Goal: Task Accomplishment & Management: Use online tool/utility

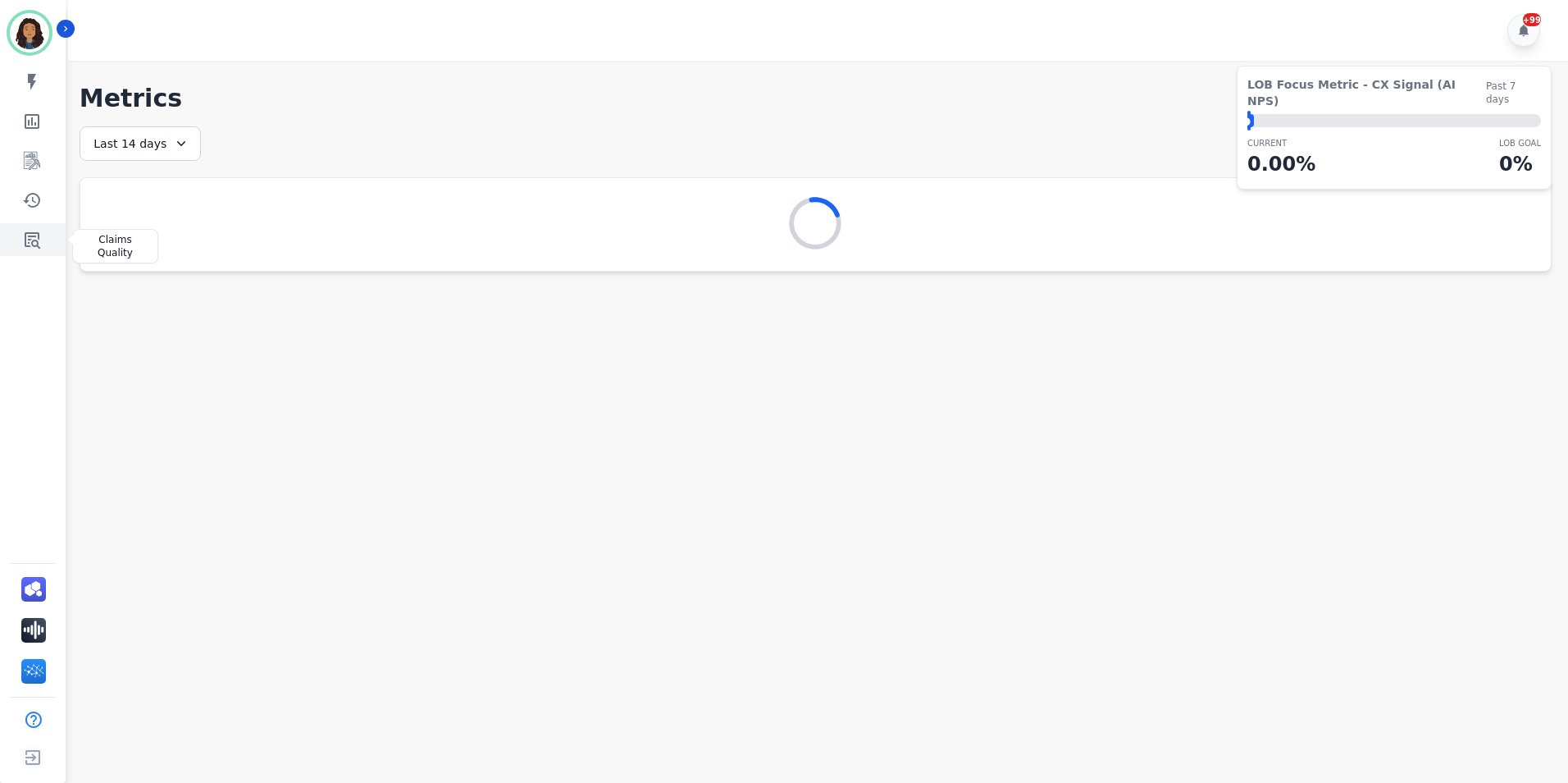
click at [28, 251] on link "Sidebar" at bounding box center [33, 239] width 63 height 33
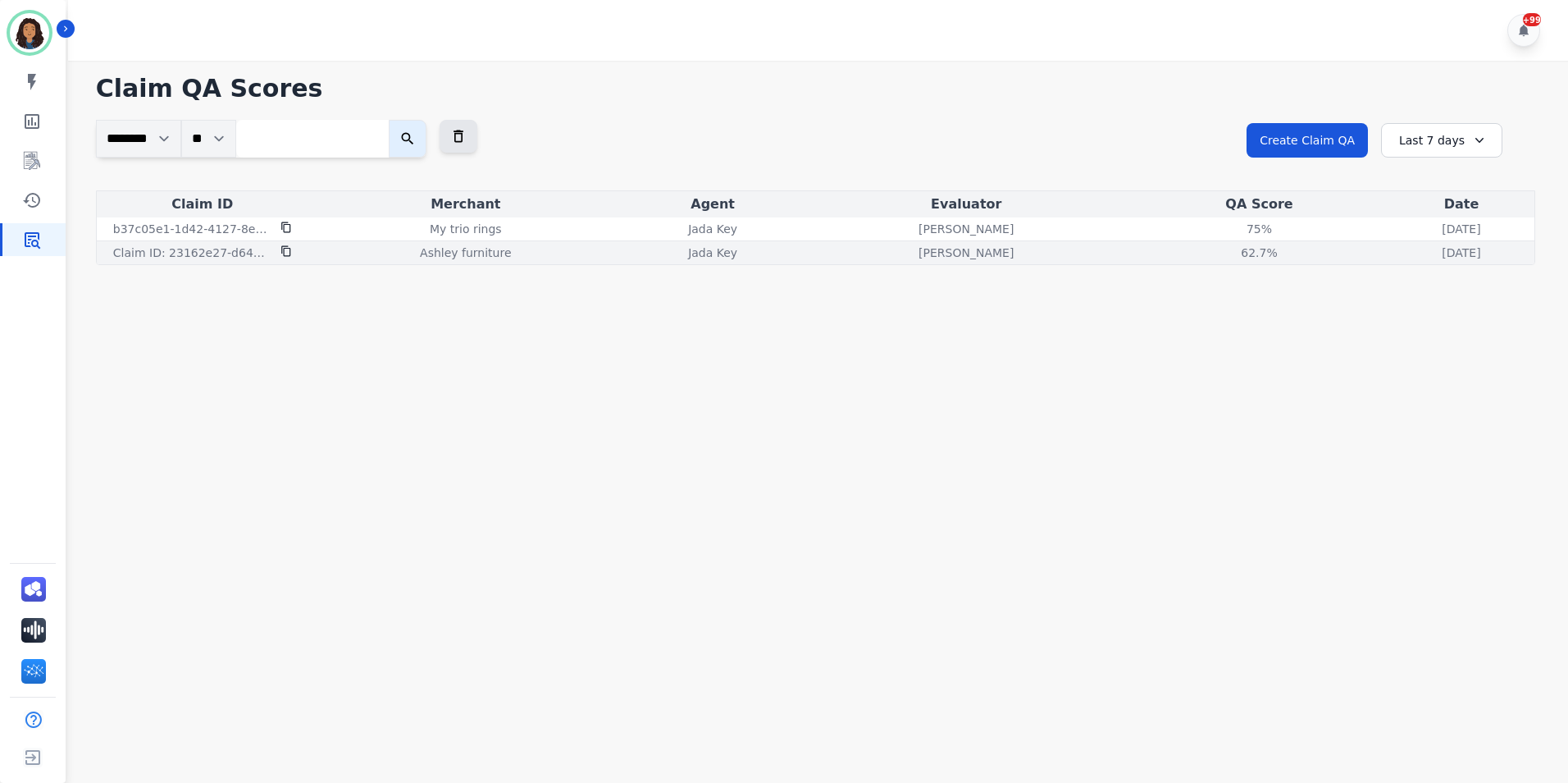
click at [281, 251] on icon at bounding box center [285, 251] width 9 height 11
